Goal: Navigation & Orientation: Find specific page/section

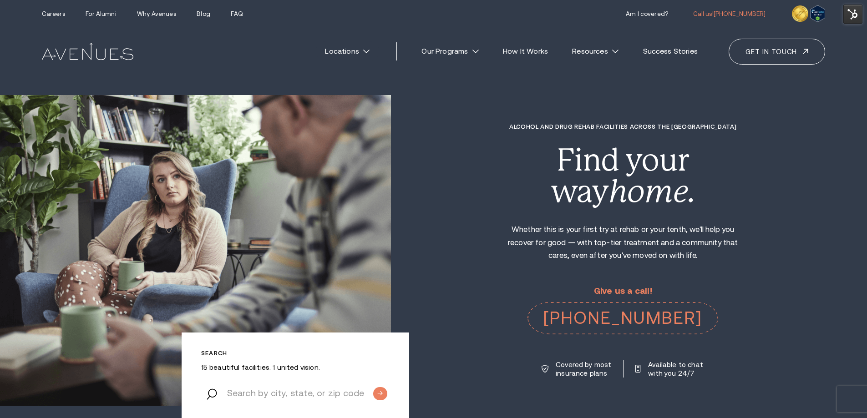
click at [364, 48] on link "Locations" at bounding box center [347, 51] width 63 height 20
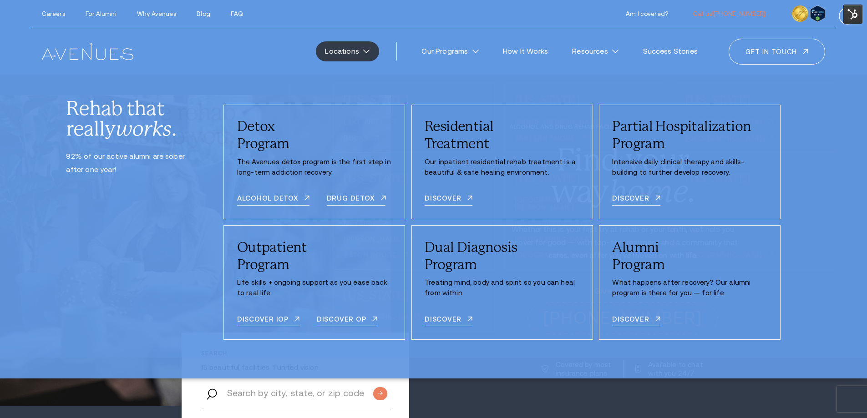
click at [341, 48] on link "Locations" at bounding box center [347, 51] width 63 height 20
